Goal: Task Accomplishment & Management: Manage account settings

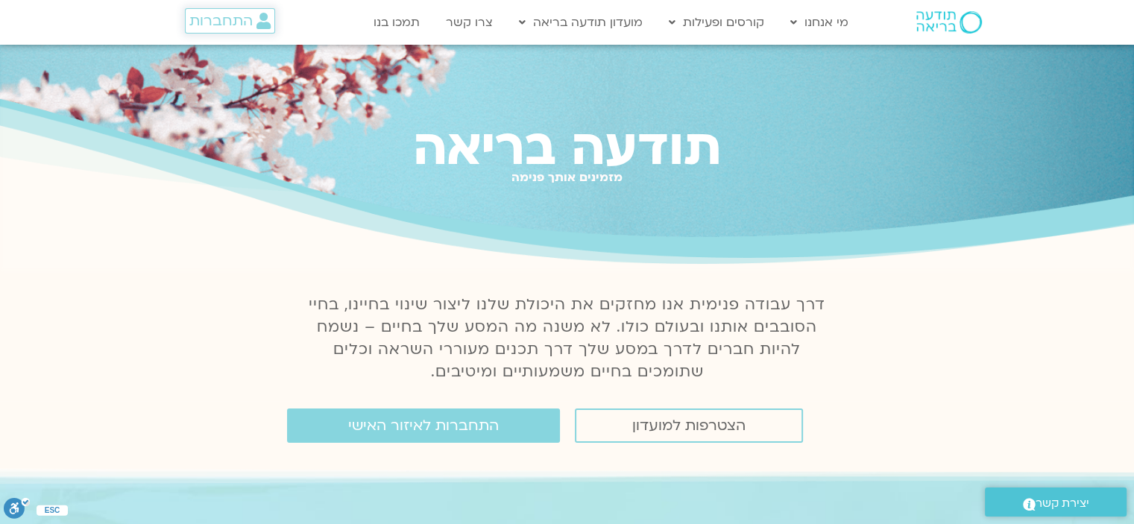
click at [227, 16] on span "התחברות" at bounding box center [220, 21] width 63 height 16
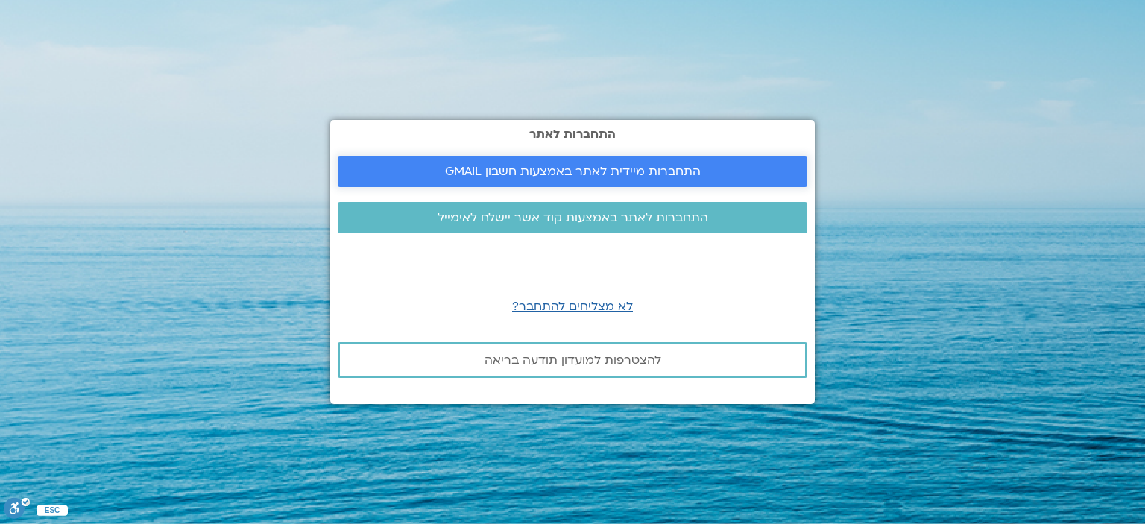
click at [348, 171] on link "התחברות מיידית לאתר באמצעות חשבון GMAIL" at bounding box center [573, 171] width 470 height 31
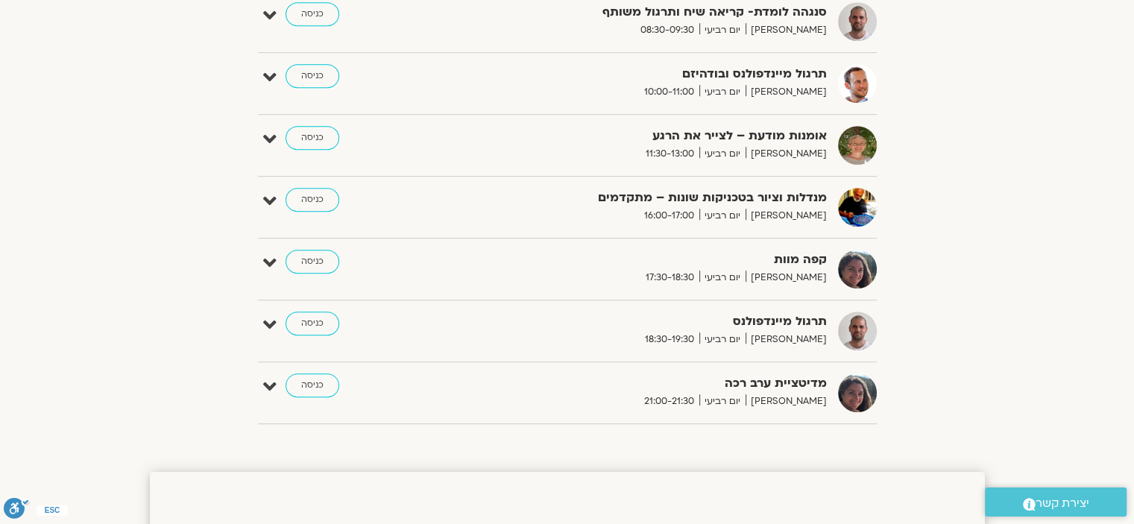
scroll to position [745, 0]
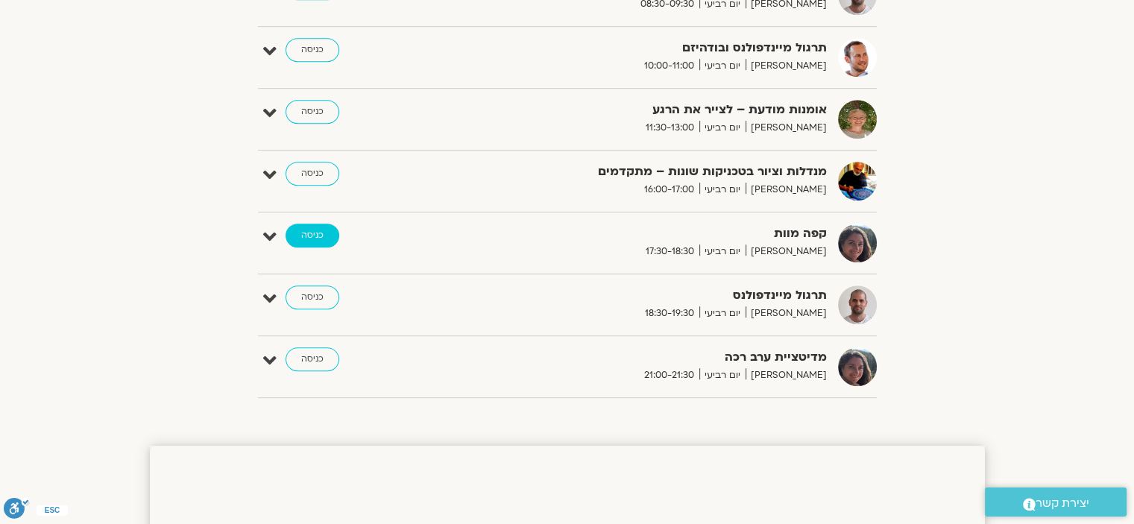
click at [312, 230] on link "כניסה" at bounding box center [313, 236] width 54 height 24
